Goal: Navigation & Orientation: Find specific page/section

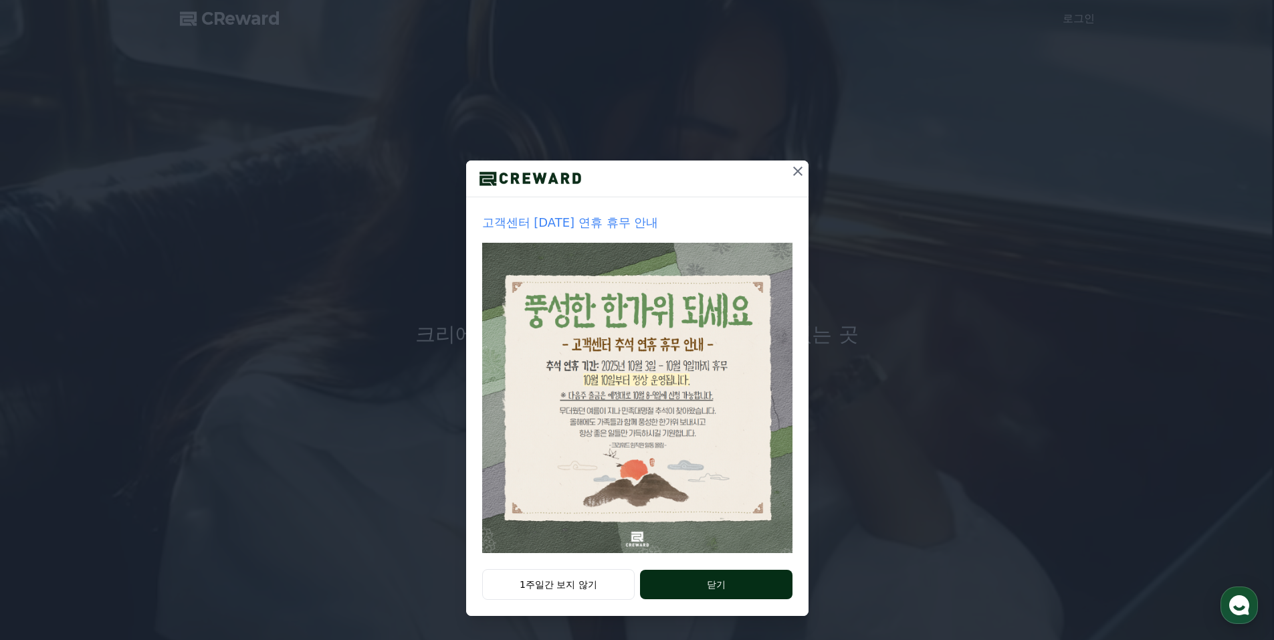
click at [667, 585] on button "닫기" at bounding box center [716, 584] width 152 height 29
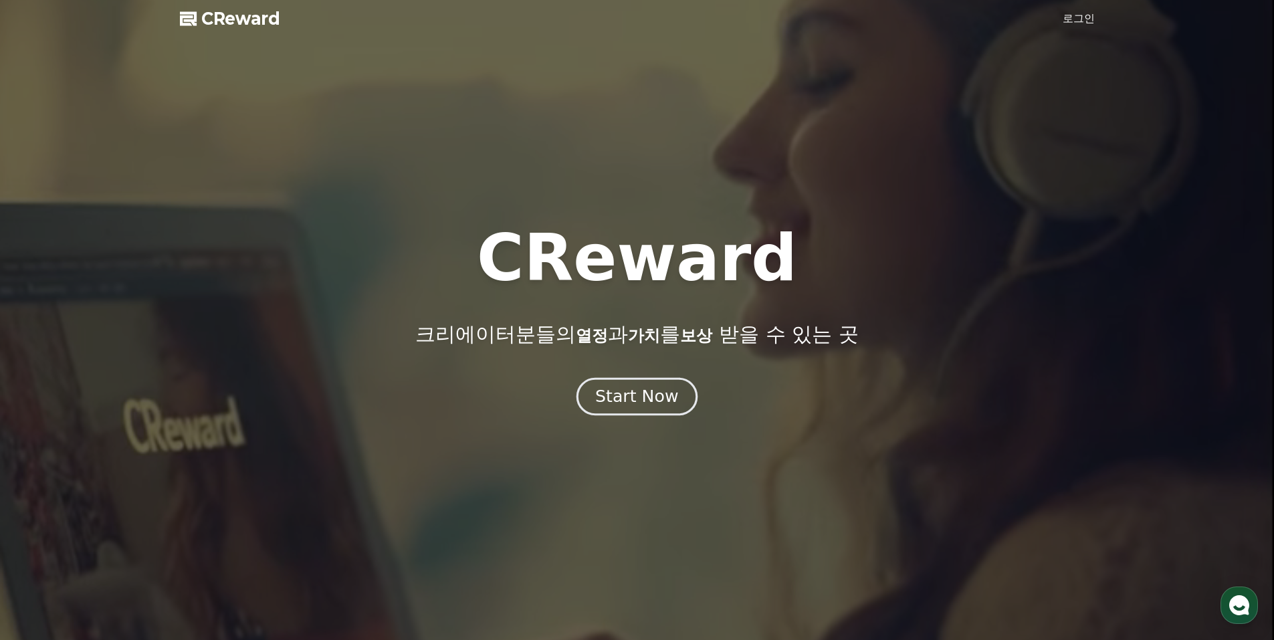
click at [636, 401] on div "Start Now" at bounding box center [636, 396] width 83 height 23
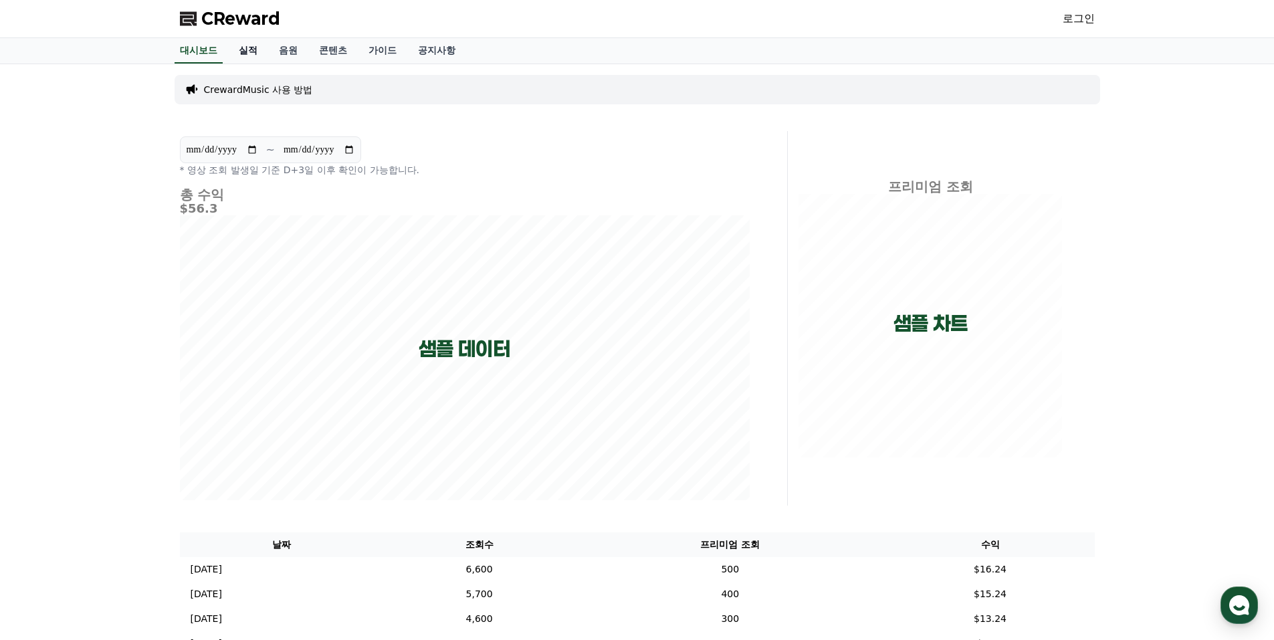
click at [262, 45] on link "실적" at bounding box center [248, 50] width 40 height 25
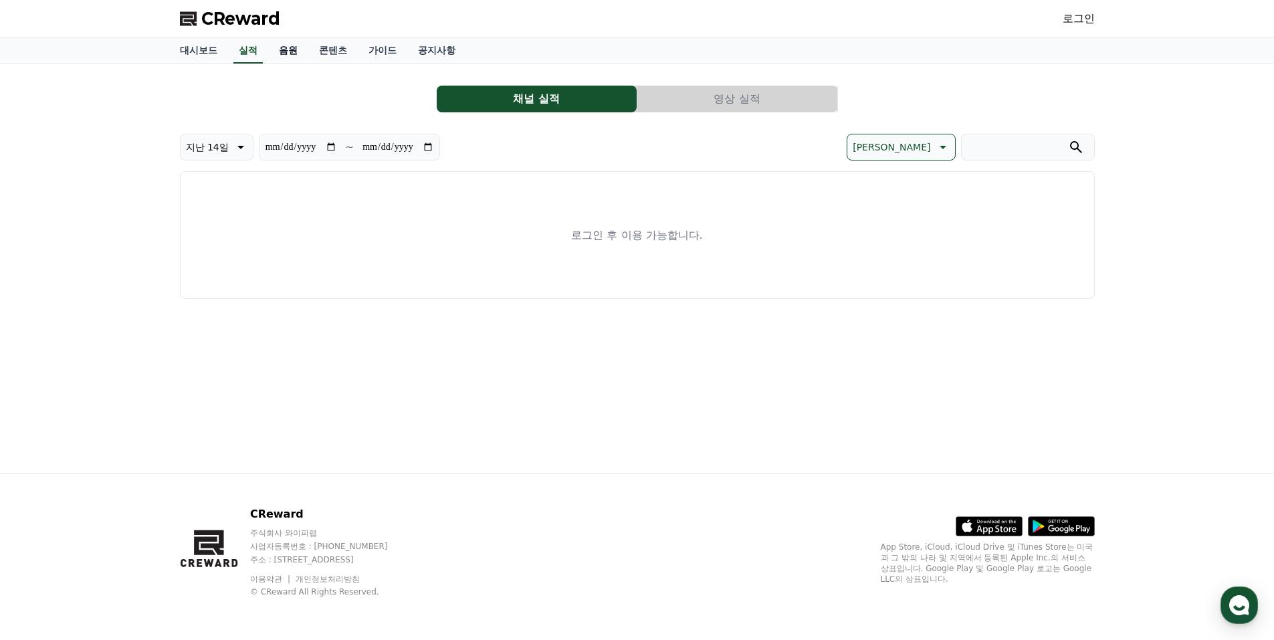
click at [291, 61] on link "음원" at bounding box center [288, 50] width 40 height 25
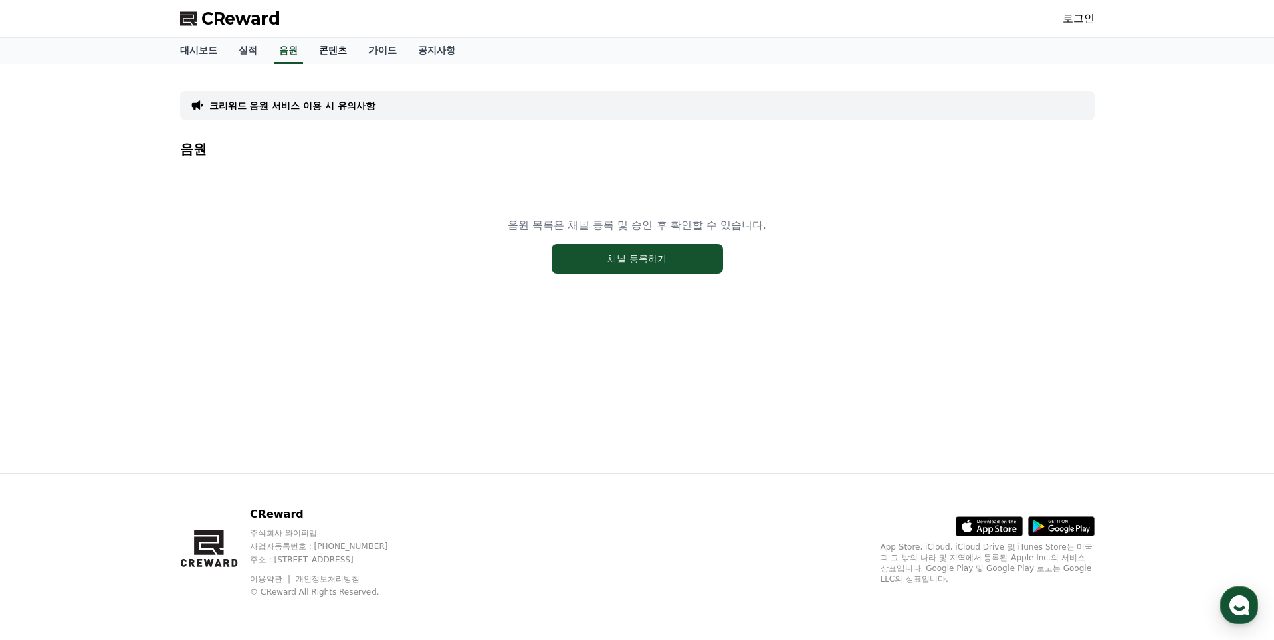
click at [331, 60] on link "콘텐츠" at bounding box center [332, 50] width 49 height 25
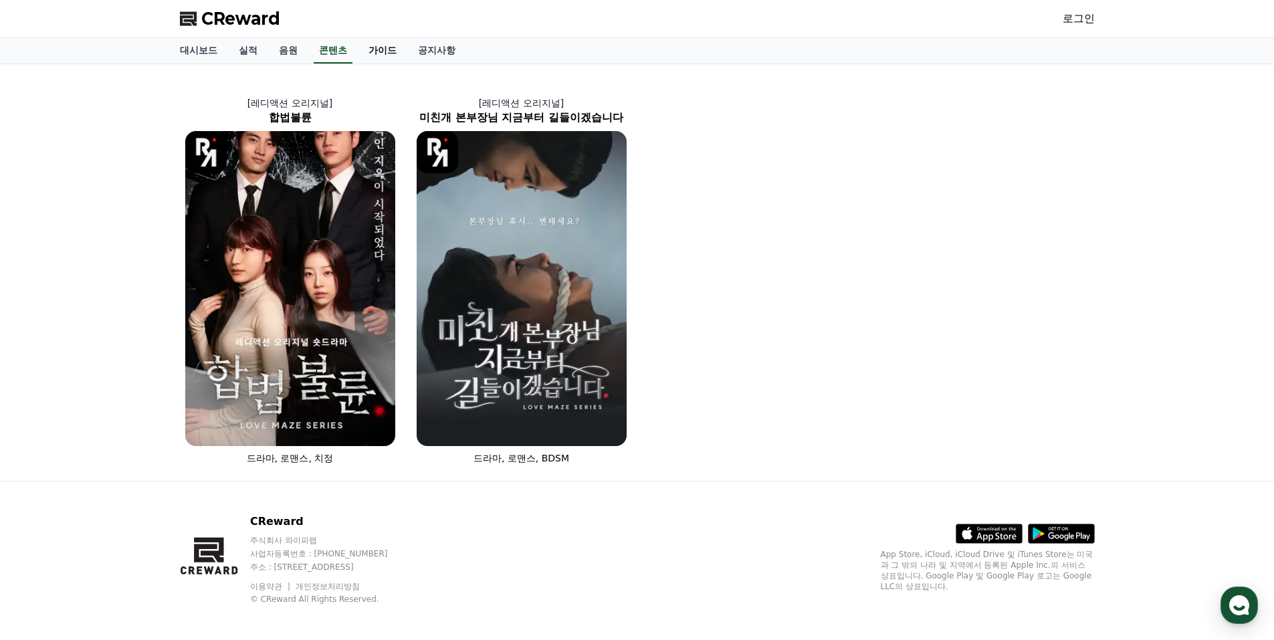
click at [376, 60] on link "가이드" at bounding box center [382, 50] width 49 height 25
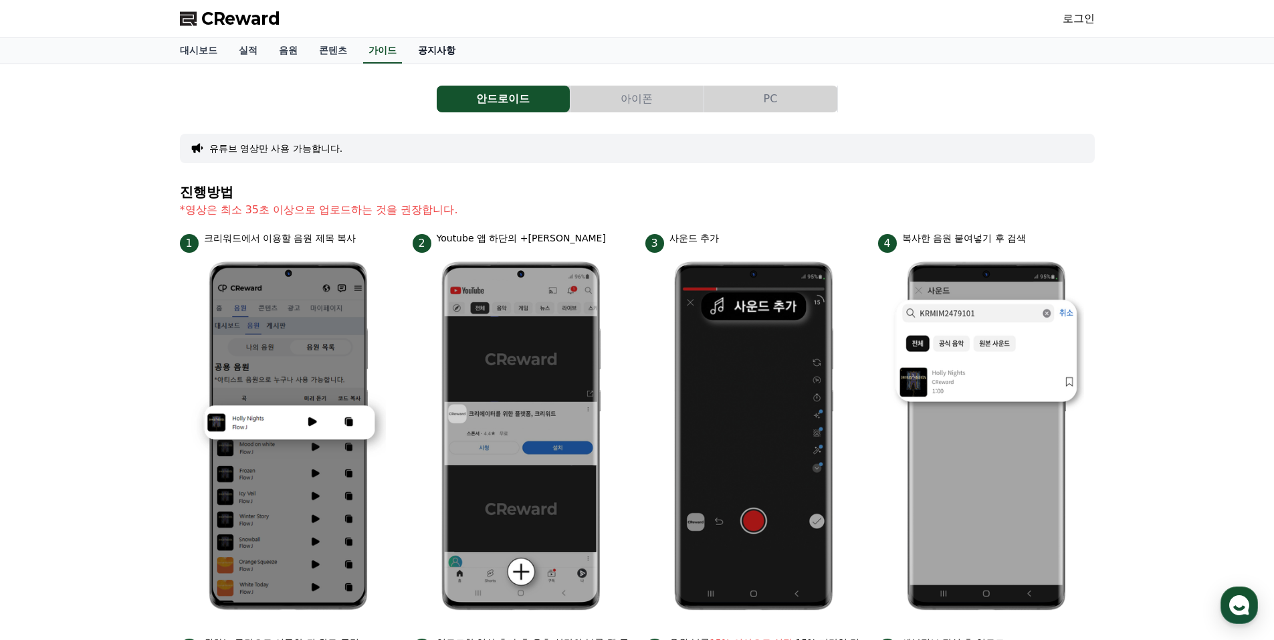
click at [431, 49] on link "공지사항" at bounding box center [436, 50] width 59 height 25
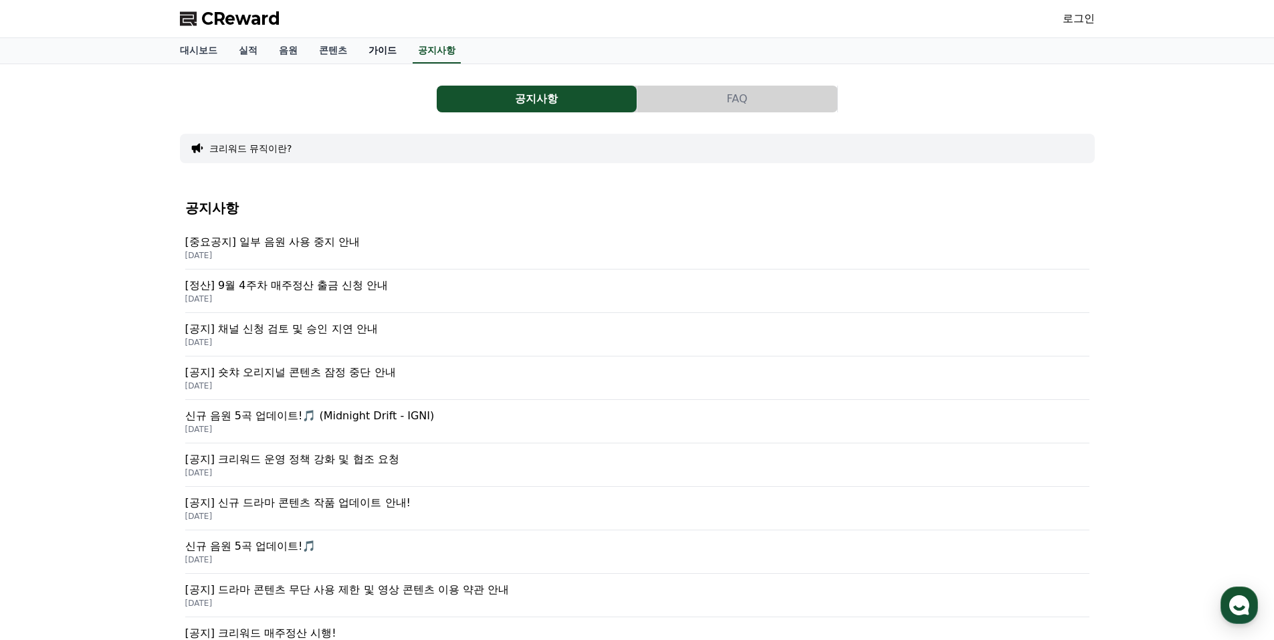
click at [383, 53] on link "가이드" at bounding box center [382, 50] width 49 height 25
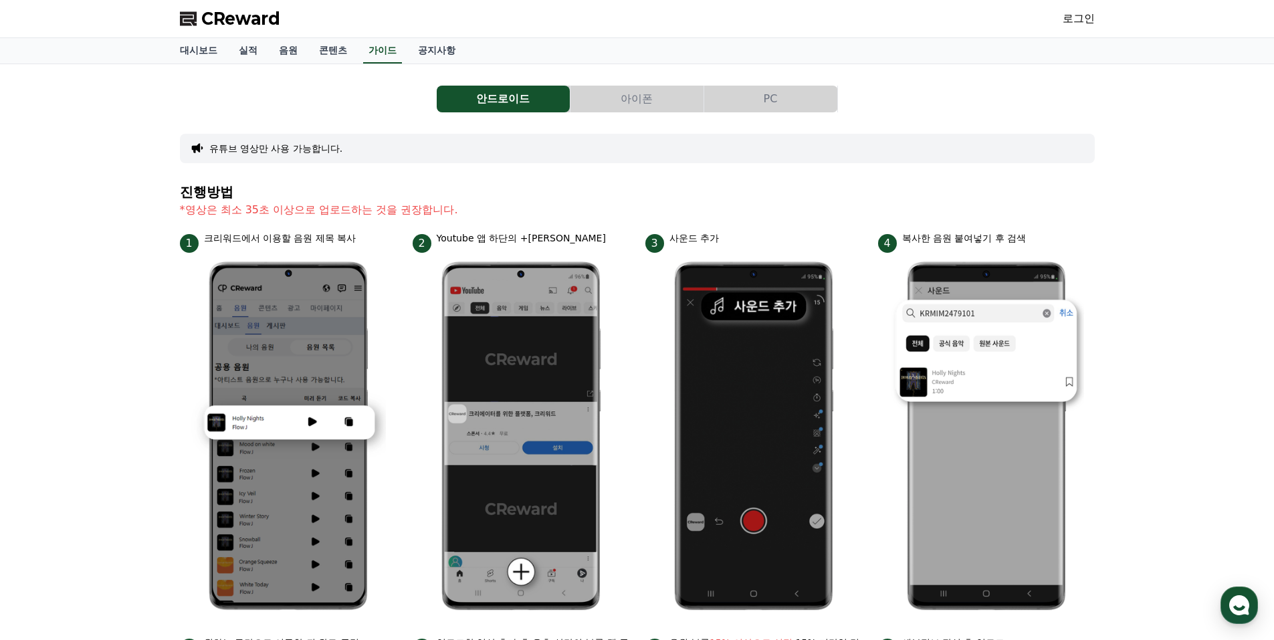
click at [626, 96] on button "아이폰" at bounding box center [637, 99] width 133 height 27
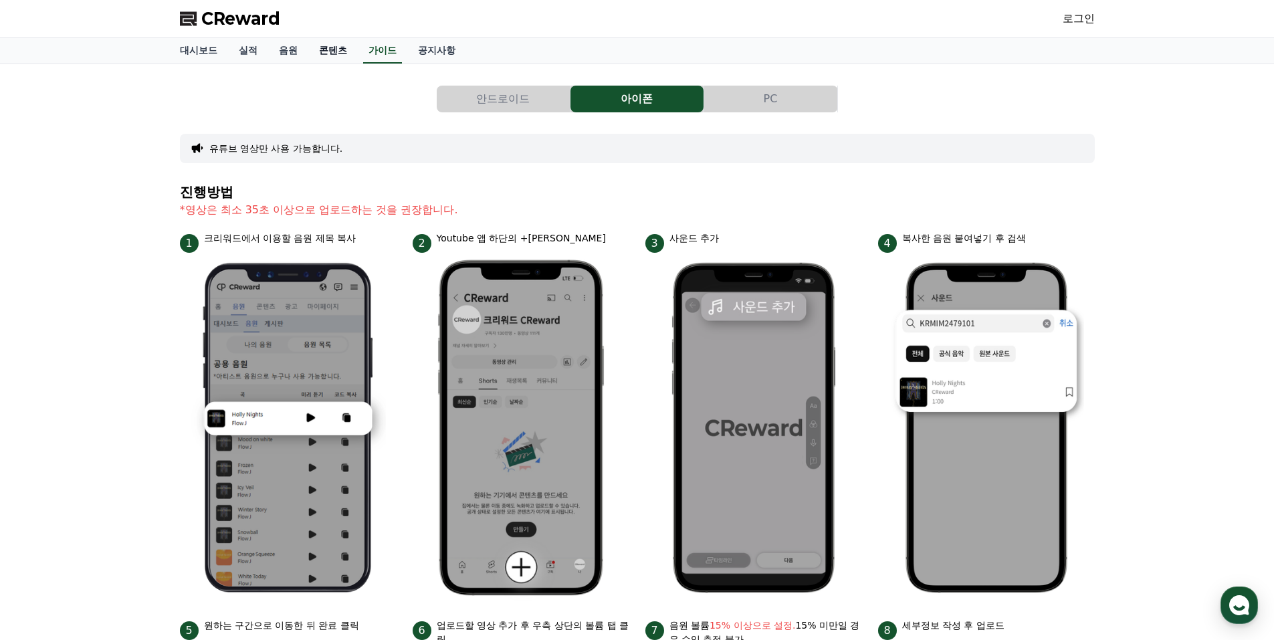
click at [333, 58] on link "콘텐츠" at bounding box center [332, 50] width 49 height 25
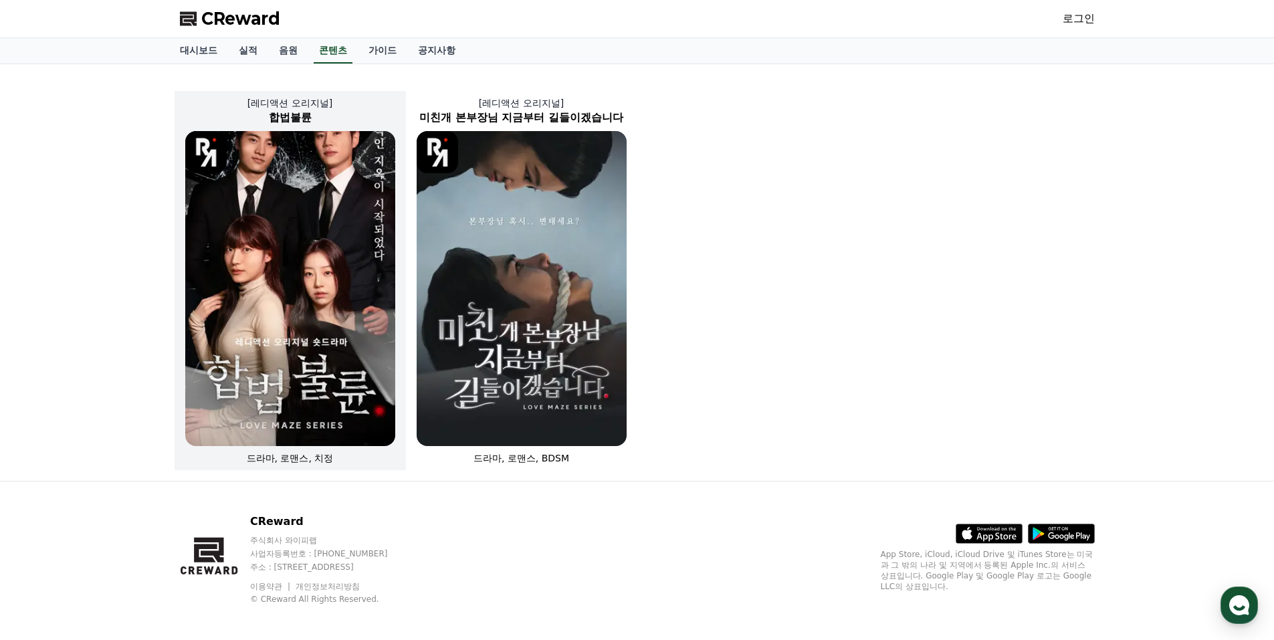
click at [259, 322] on img at bounding box center [290, 288] width 210 height 315
